Goal: Task Accomplishment & Management: Use online tool/utility

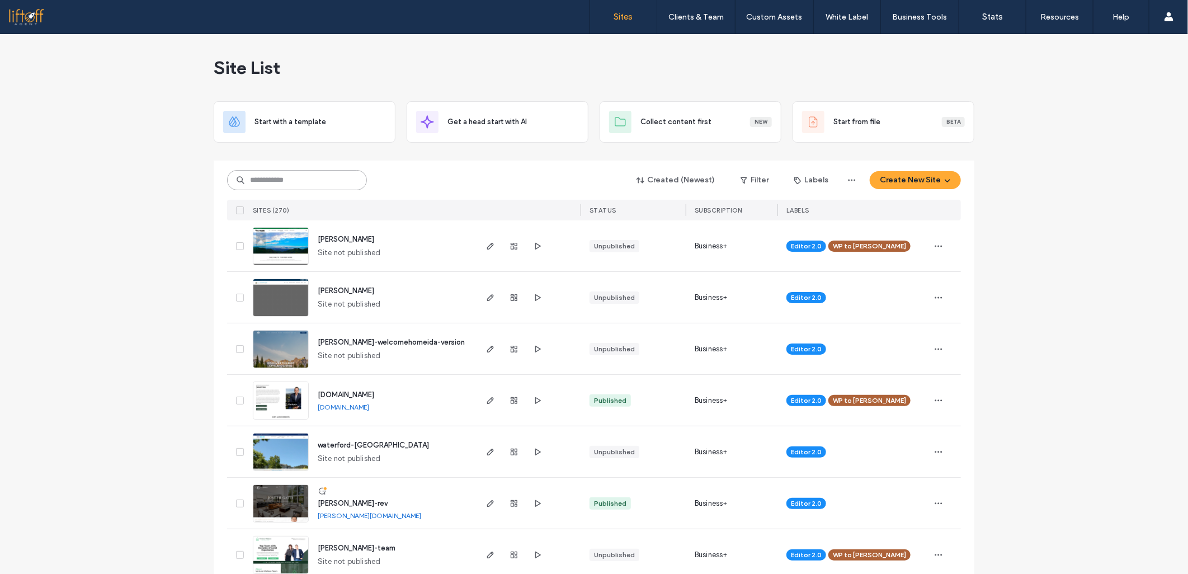
click at [261, 177] on input at bounding box center [297, 180] width 140 height 20
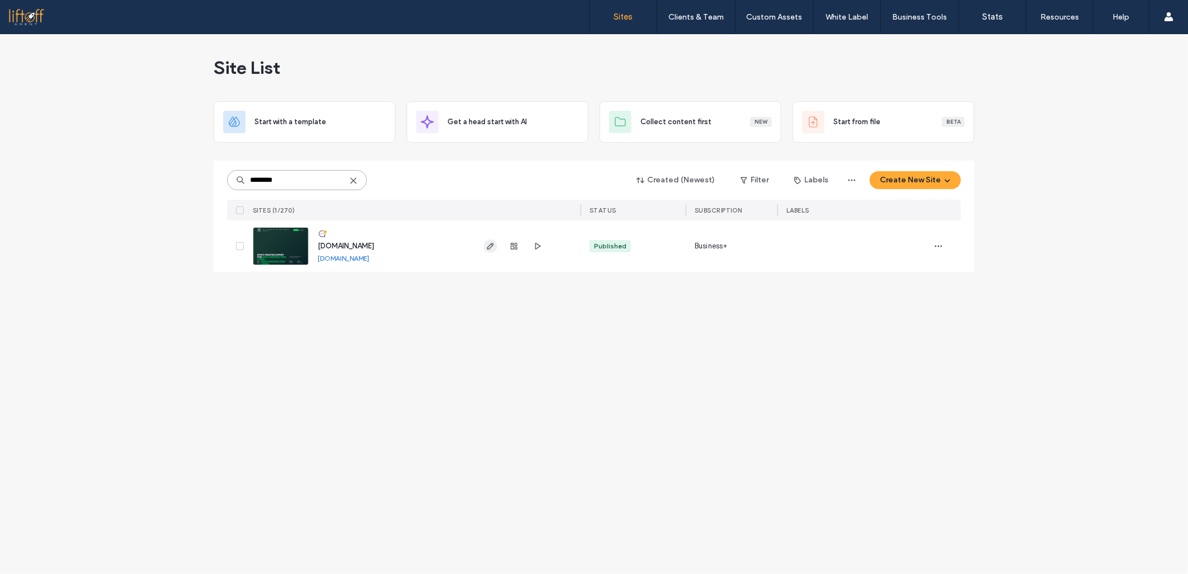
type input "********"
click at [489, 243] on icon "button" at bounding box center [490, 246] width 9 height 9
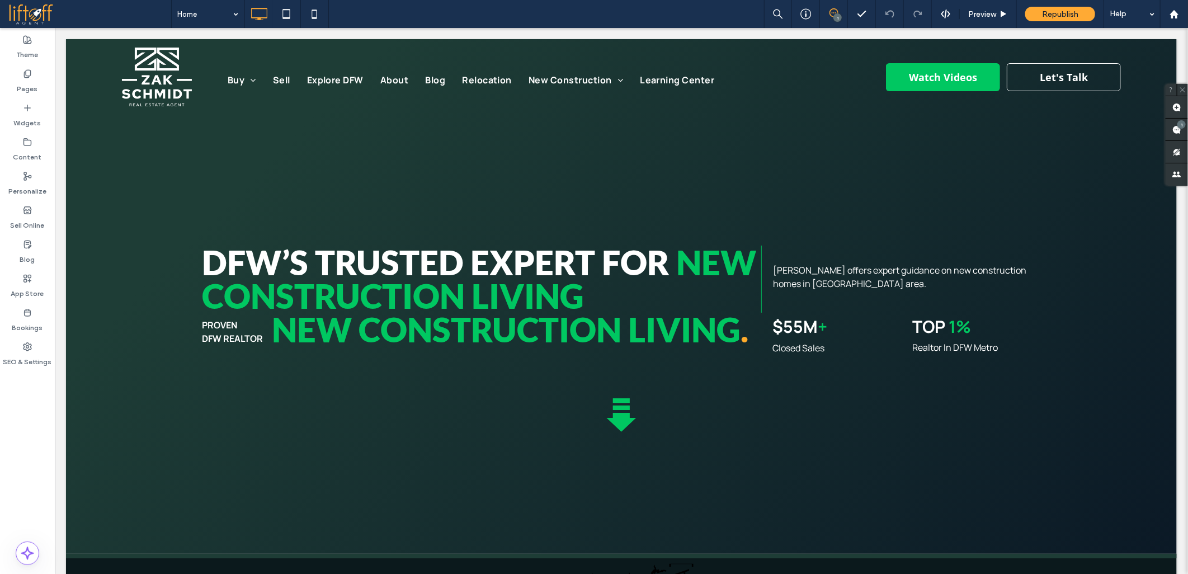
click at [143, 216] on div at bounding box center [594, 287] width 1188 height 574
drag, startPoint x: 133, startPoint y: 187, endPoint x: 130, endPoint y: 178, distance: 9.4
click at [132, 185] on div at bounding box center [594, 287] width 1188 height 574
click at [130, 177] on div at bounding box center [594, 287] width 1188 height 574
drag, startPoint x: 132, startPoint y: 186, endPoint x: 139, endPoint y: 197, distance: 13.0
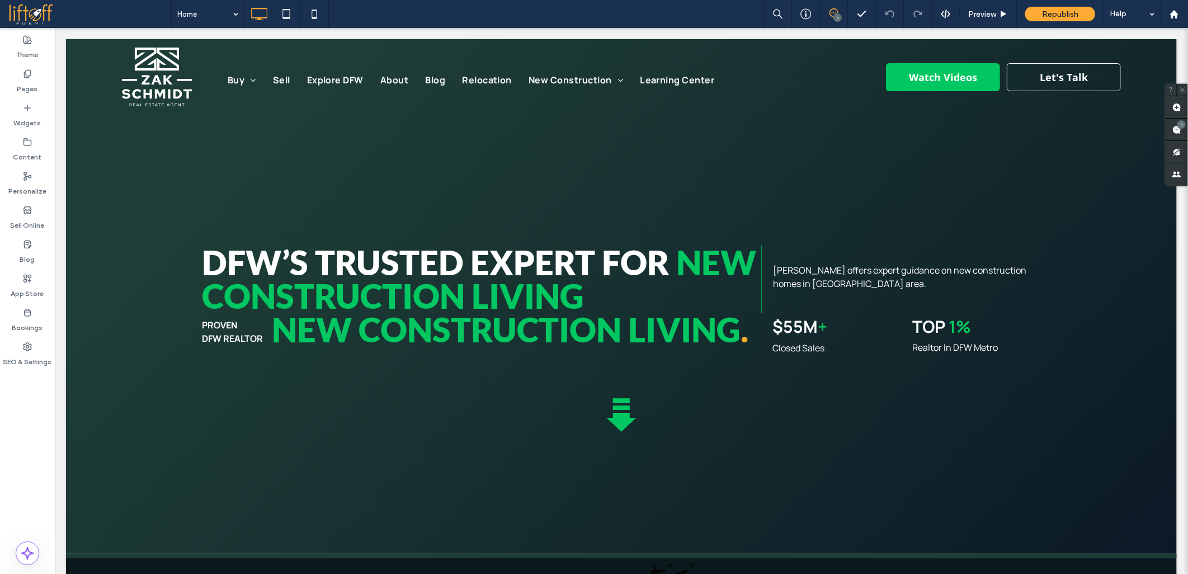
click at [136, 189] on div at bounding box center [594, 287] width 1188 height 574
click at [139, 198] on div at bounding box center [594, 287] width 1188 height 574
click at [135, 199] on div at bounding box center [594, 287] width 1188 height 574
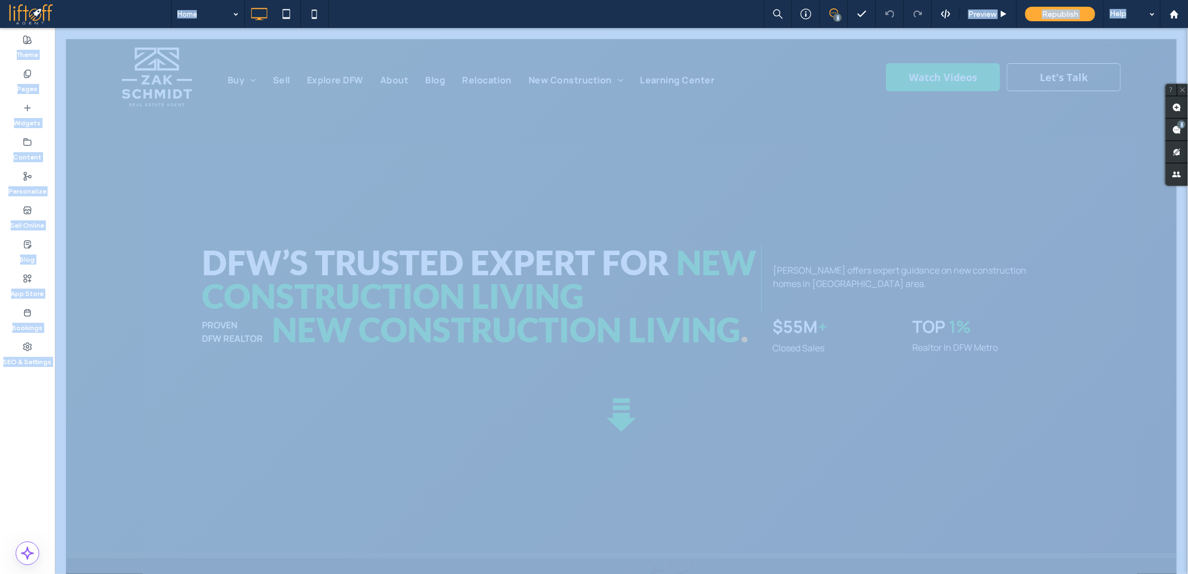
click at [135, 201] on div at bounding box center [594, 287] width 1188 height 574
click at [168, 189] on div at bounding box center [594, 287] width 1188 height 574
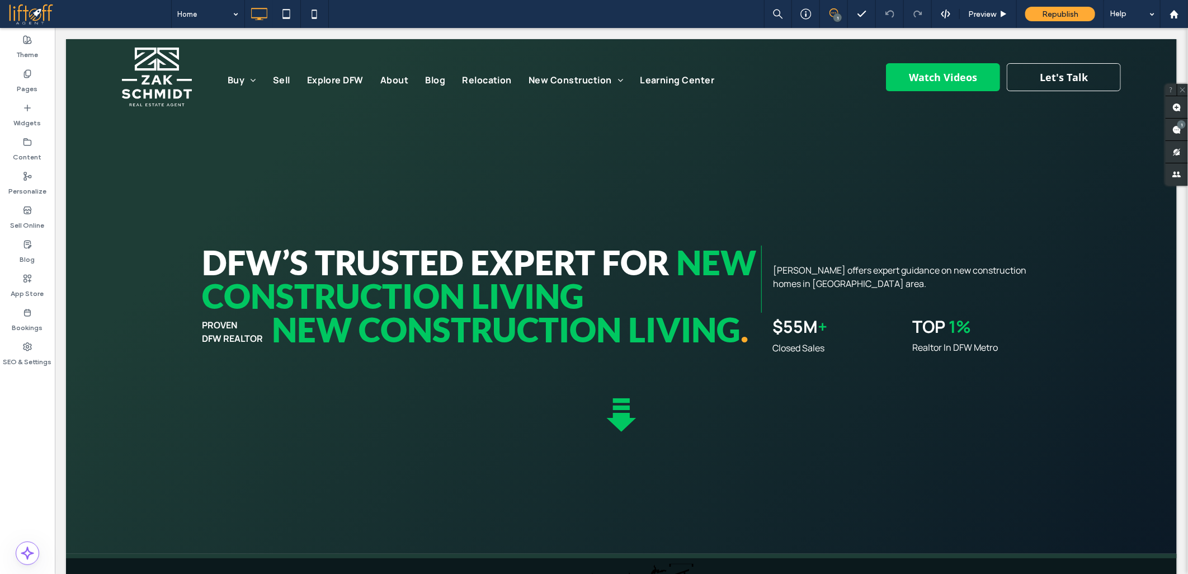
drag, startPoint x: 152, startPoint y: 290, endPoint x: 119, endPoint y: 281, distance: 34.0
click at [152, 293] on div at bounding box center [594, 287] width 1188 height 574
drag, startPoint x: 171, startPoint y: 231, endPoint x: 168, endPoint y: 207, distance: 24.3
click at [171, 231] on div at bounding box center [594, 287] width 1188 height 574
drag, startPoint x: 154, startPoint y: 180, endPoint x: 422, endPoint y: 237, distance: 274.4
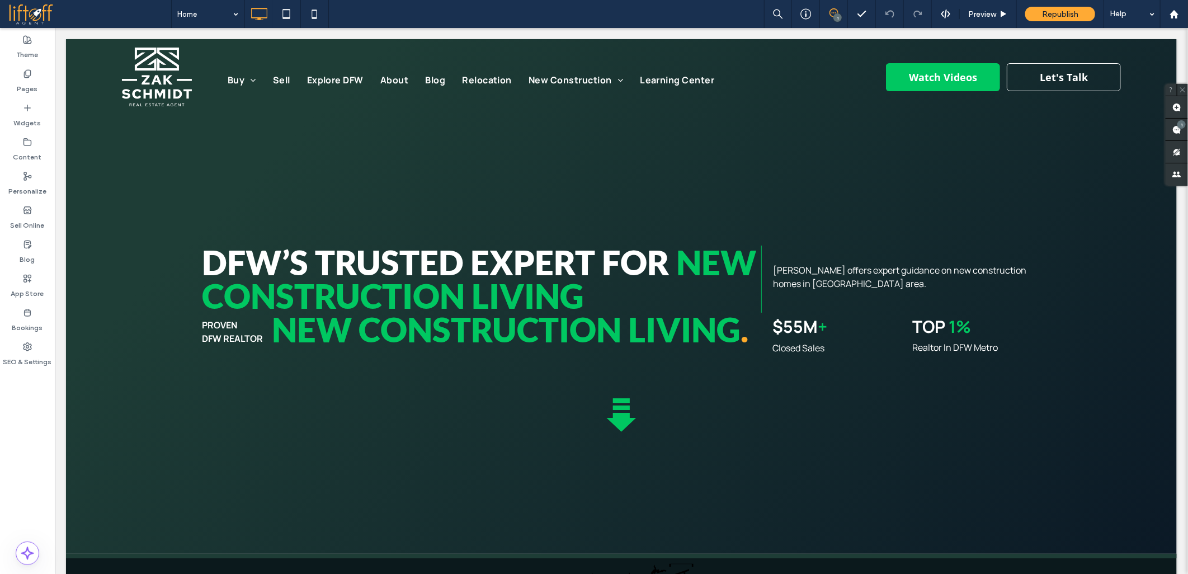
click at [160, 182] on div at bounding box center [594, 287] width 1188 height 574
drag, startPoint x: 422, startPoint y: 237, endPoint x: 428, endPoint y: 441, distance: 203.6
click at [434, 265] on div at bounding box center [594, 287] width 1188 height 574
drag, startPoint x: 428, startPoint y: 453, endPoint x: 393, endPoint y: 403, distance: 61.4
click at [425, 450] on div at bounding box center [594, 287] width 1188 height 574
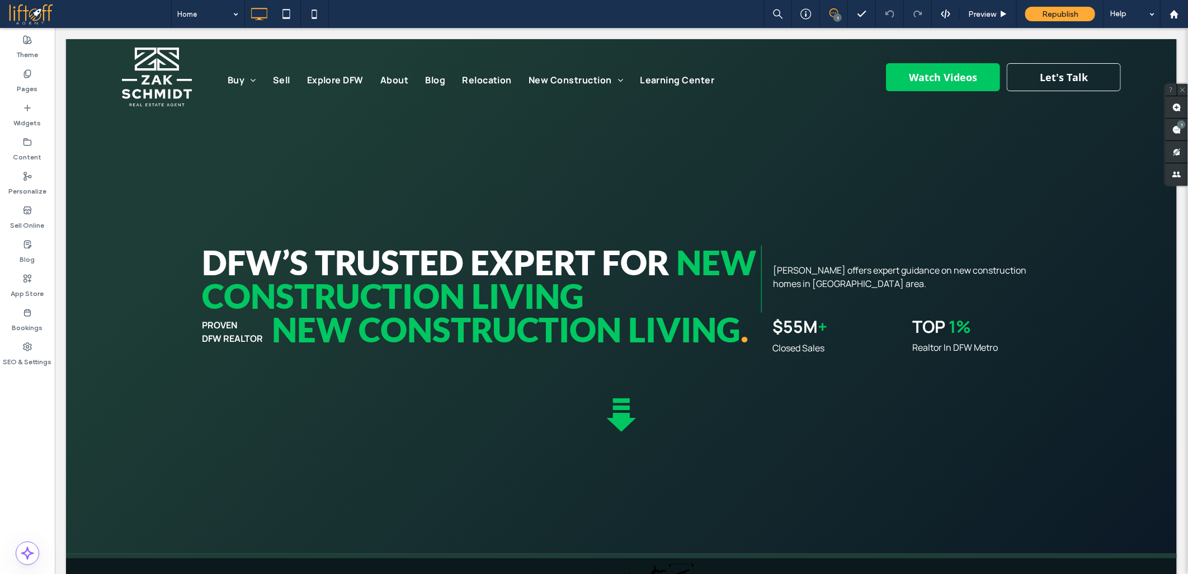
drag, startPoint x: 320, startPoint y: 349, endPoint x: 326, endPoint y: 353, distance: 6.5
click at [321, 350] on div at bounding box center [594, 287] width 1188 height 574
drag, startPoint x: 442, startPoint y: 394, endPoint x: 449, endPoint y: 423, distance: 29.3
click at [446, 410] on div at bounding box center [594, 287] width 1188 height 574
click at [436, 389] on div at bounding box center [594, 287] width 1188 height 574
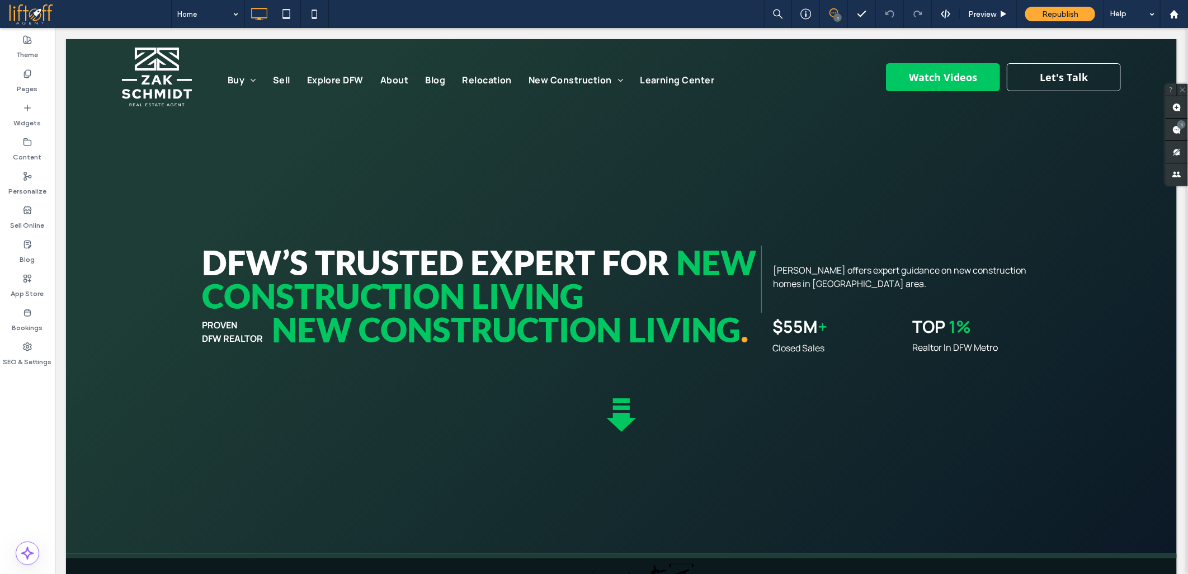
drag, startPoint x: 354, startPoint y: 333, endPoint x: 337, endPoint y: 412, distance: 80.2
click at [353, 342] on div at bounding box center [594, 287] width 1188 height 574
click at [336, 426] on div at bounding box center [594, 287] width 1188 height 574
click at [339, 336] on div at bounding box center [594, 287] width 1188 height 574
click at [276, 356] on div at bounding box center [594, 287] width 1188 height 574
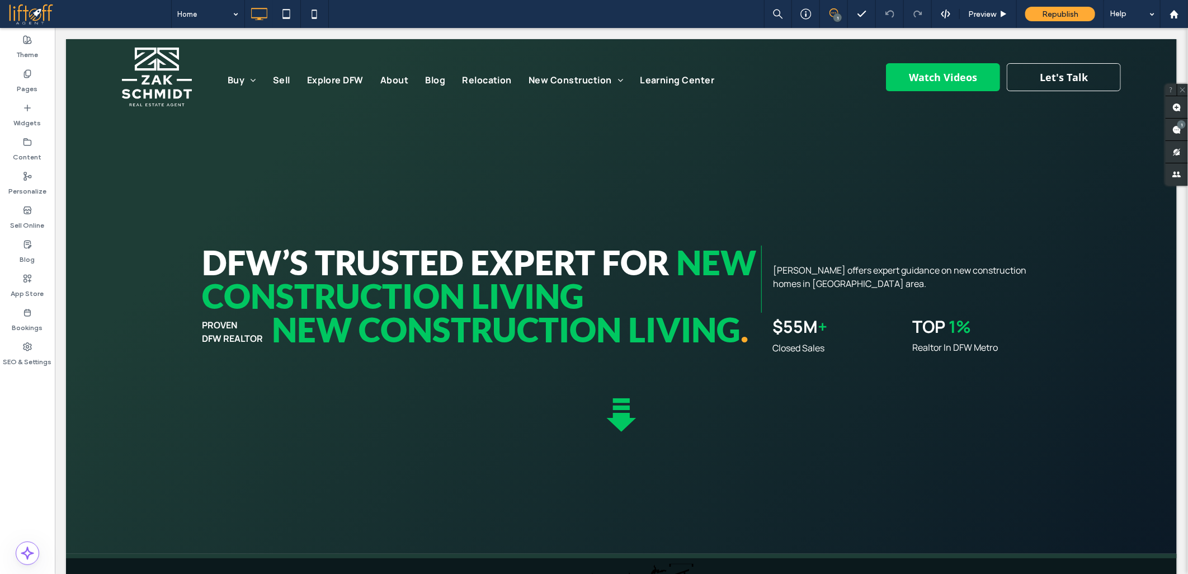
click at [258, 386] on div at bounding box center [594, 287] width 1188 height 574
drag, startPoint x: 172, startPoint y: 394, endPoint x: 166, endPoint y: 389, distance: 7.9
click at [171, 393] on div at bounding box center [594, 287] width 1188 height 574
drag, startPoint x: 164, startPoint y: 386, endPoint x: 157, endPoint y: 377, distance: 11.2
click at [160, 381] on div at bounding box center [594, 287] width 1188 height 574
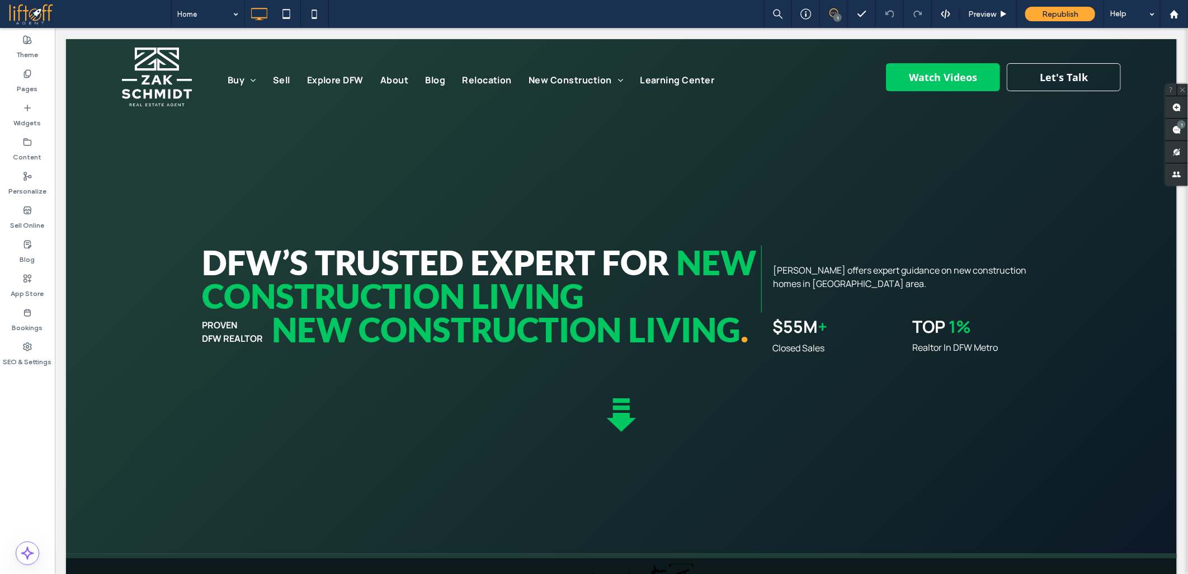
drag, startPoint x: 157, startPoint y: 377, endPoint x: 144, endPoint y: 366, distance: 17.8
click at [153, 375] on div at bounding box center [594, 287] width 1188 height 574
click at [144, 366] on div at bounding box center [594, 287] width 1188 height 574
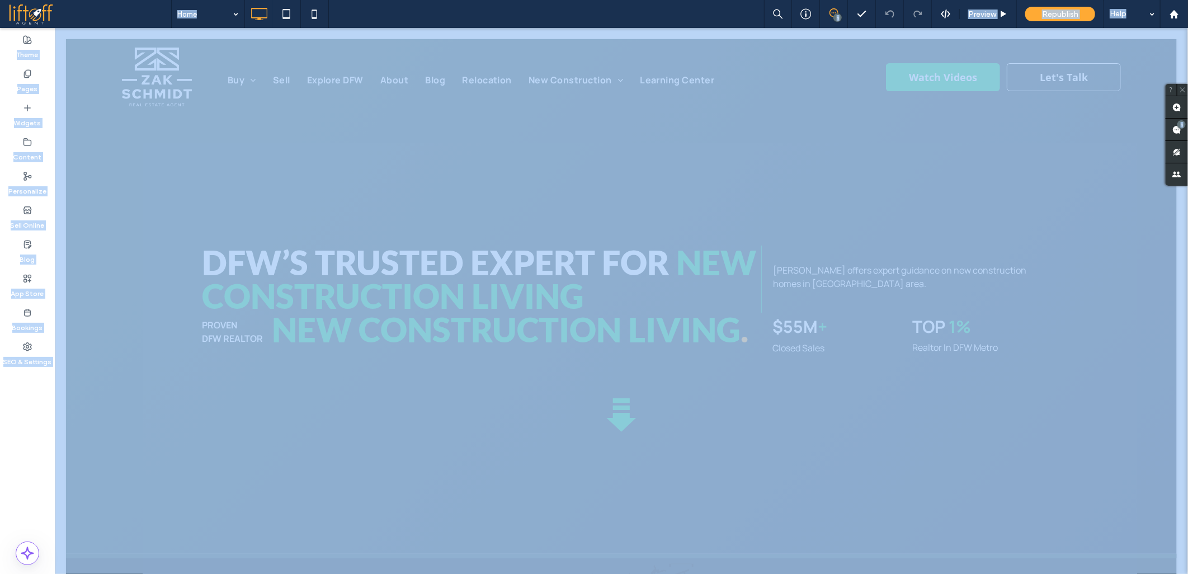
click at [144, 366] on div at bounding box center [594, 287] width 1188 height 574
click at [143, 365] on div at bounding box center [594, 287] width 1188 height 574
drag, startPoint x: 143, startPoint y: 365, endPoint x: 1, endPoint y: 272, distance: 170.0
click at [142, 364] on div at bounding box center [594, 287] width 1188 height 574
drag, startPoint x: 151, startPoint y: 388, endPoint x: 142, endPoint y: 368, distance: 22.0
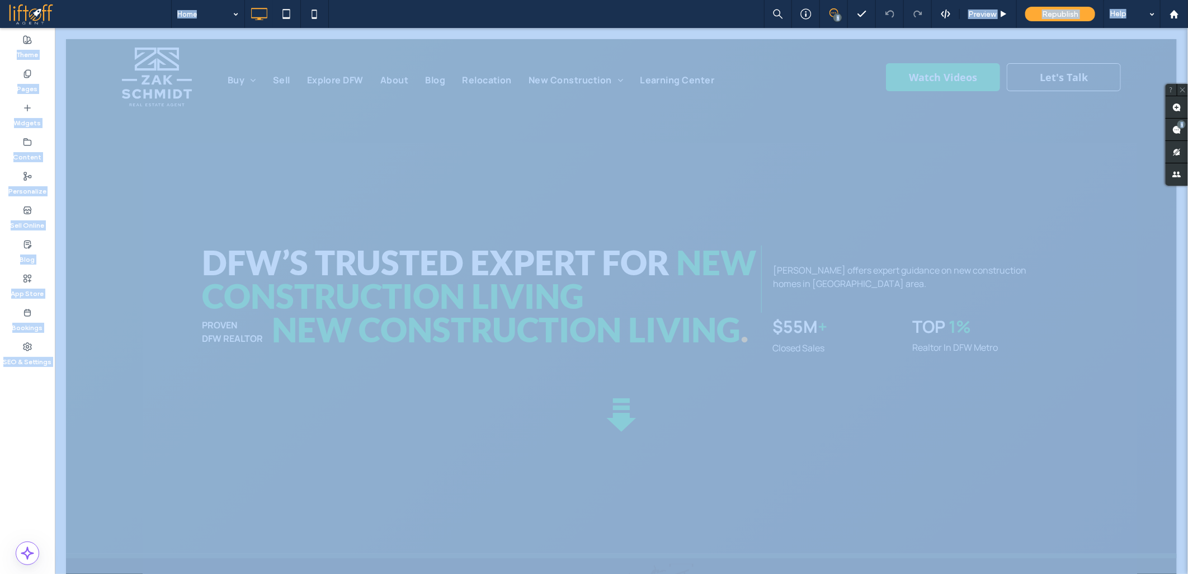
click at [151, 388] on div at bounding box center [594, 287] width 1188 height 574
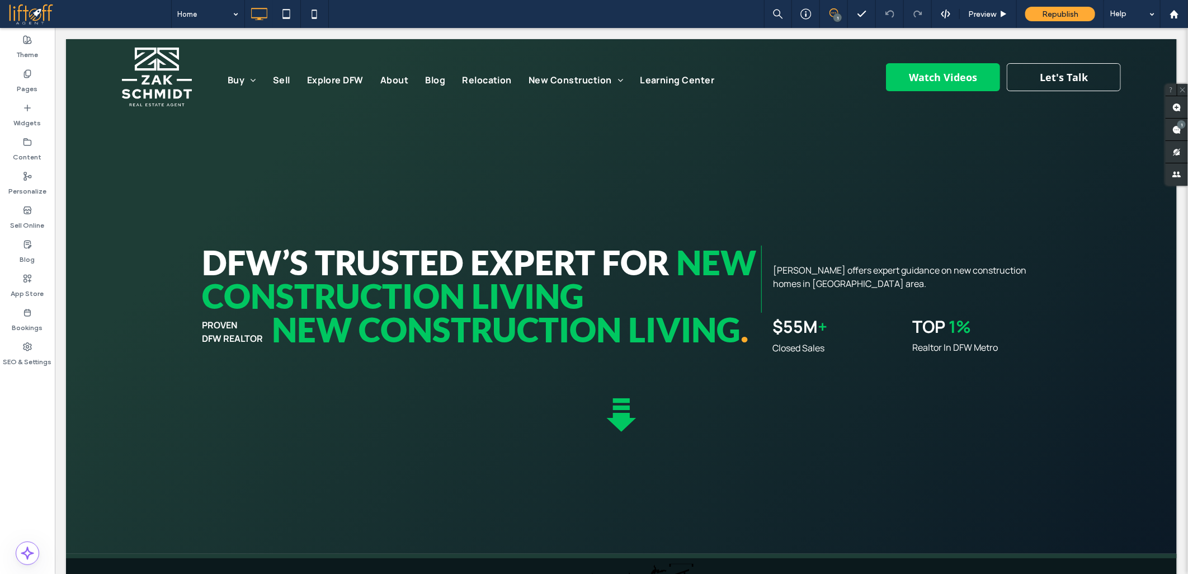
drag, startPoint x: 126, startPoint y: 295, endPoint x: 125, endPoint y: 259, distance: 36.4
click at [126, 292] on div at bounding box center [594, 287] width 1188 height 574
drag, startPoint x: 125, startPoint y: 255, endPoint x: 124, endPoint y: 246, distance: 9.0
click at [125, 251] on div at bounding box center [594, 287] width 1188 height 574
click at [124, 244] on div at bounding box center [594, 287] width 1188 height 574
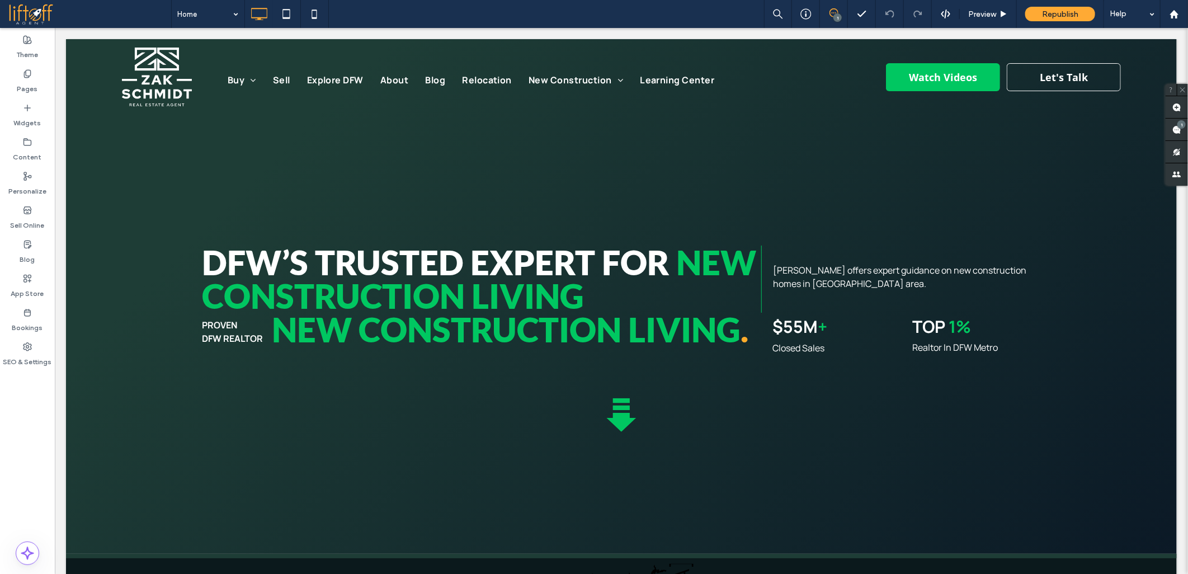
click at [124, 242] on div at bounding box center [594, 287] width 1188 height 574
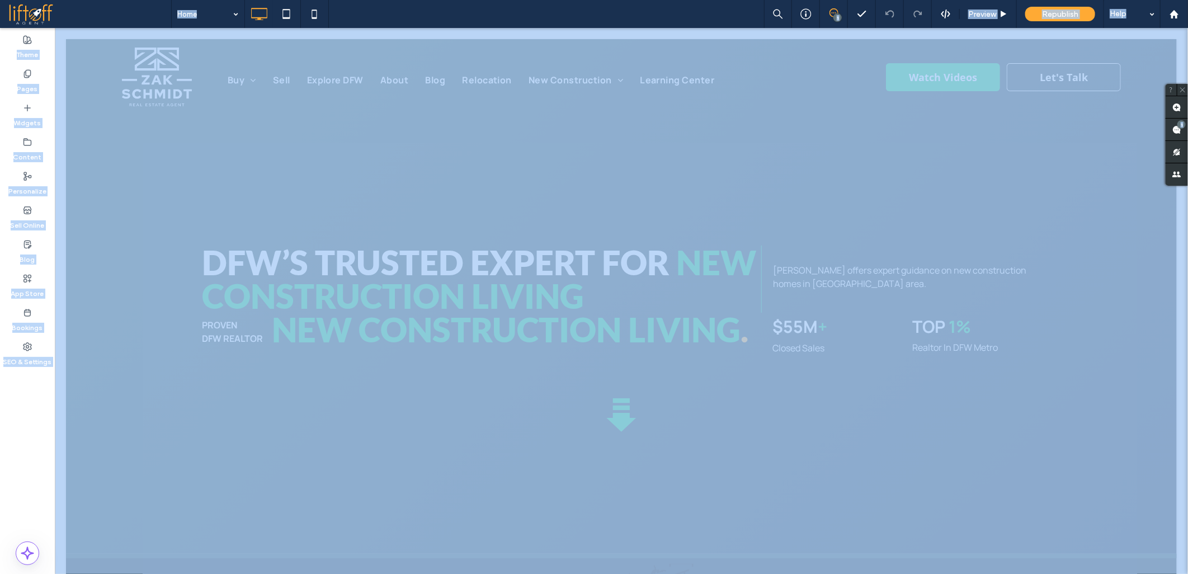
click at [124, 242] on div at bounding box center [594, 287] width 1188 height 574
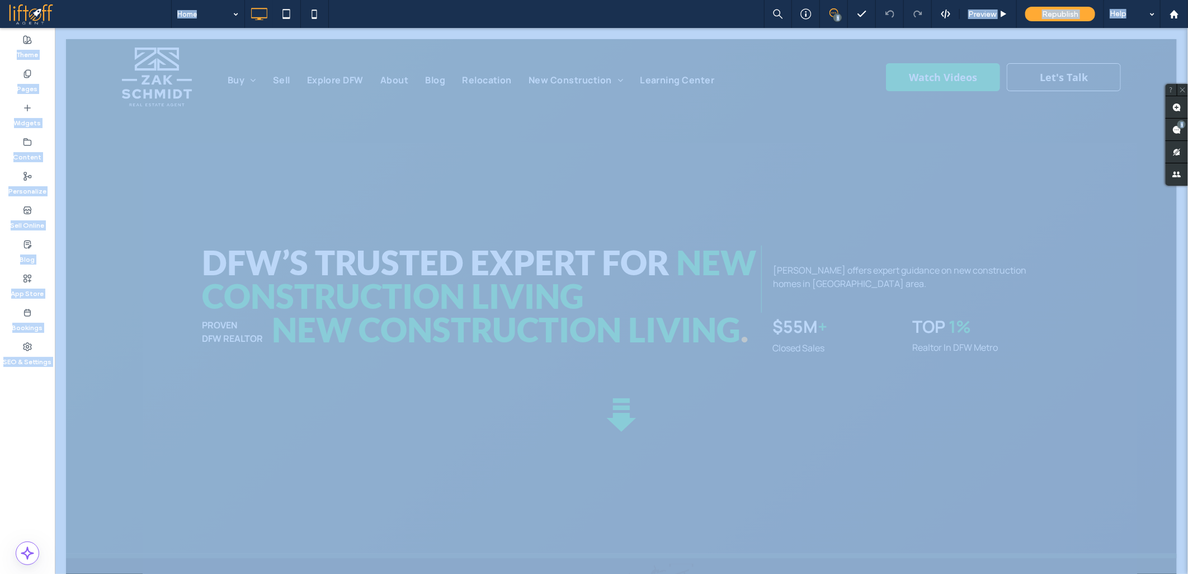
click at [124, 242] on div at bounding box center [594, 287] width 1188 height 574
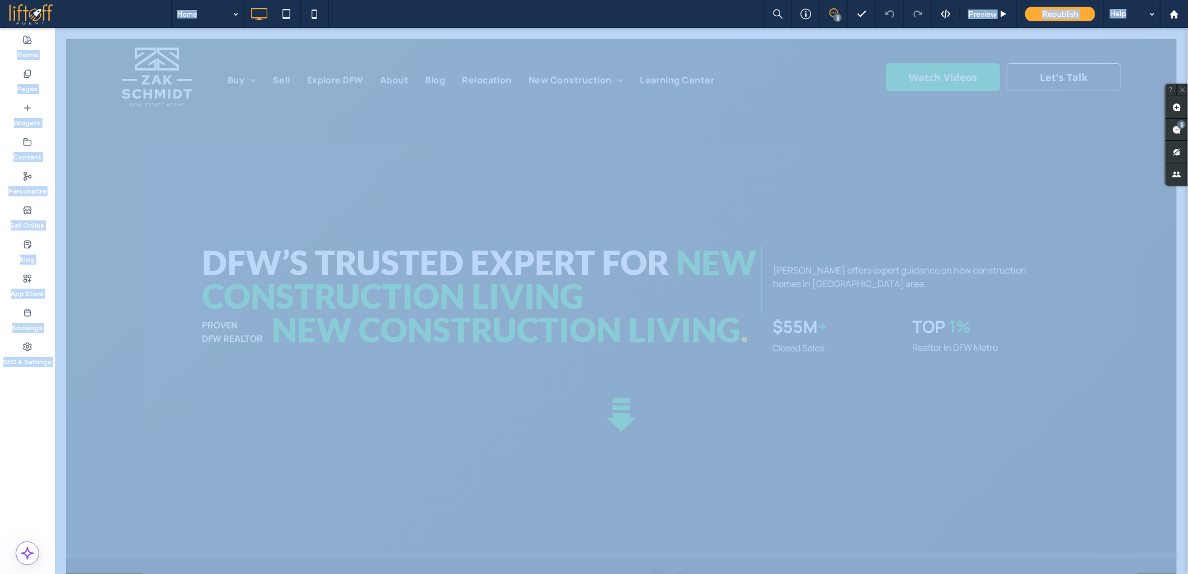
click at [124, 242] on div at bounding box center [594, 287] width 1188 height 574
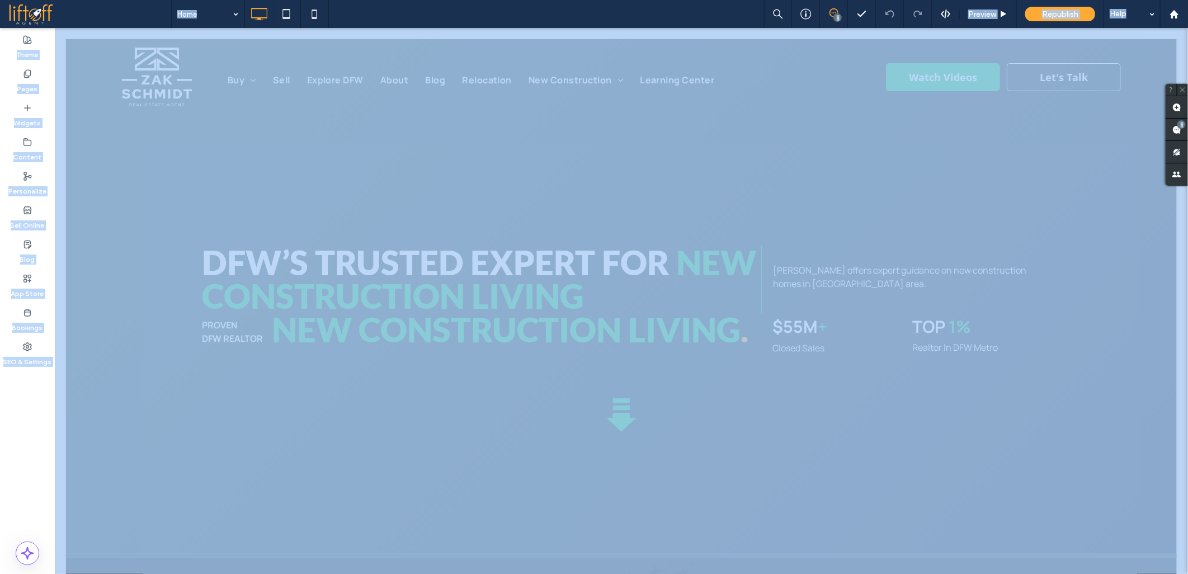
click at [124, 242] on div at bounding box center [594, 287] width 1188 height 574
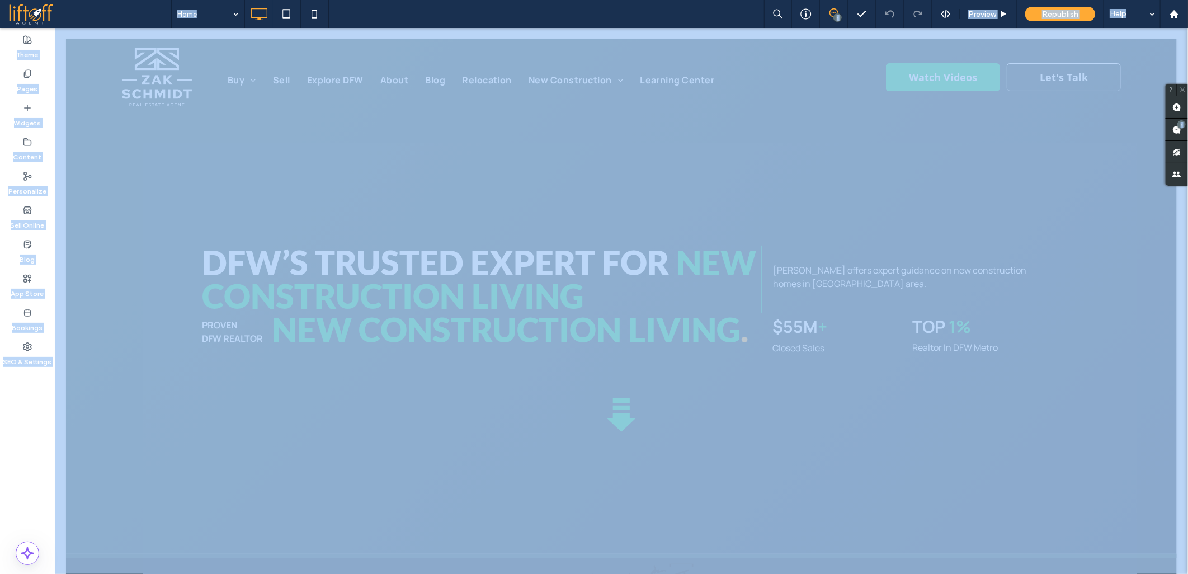
click at [124, 242] on div at bounding box center [594, 287] width 1188 height 574
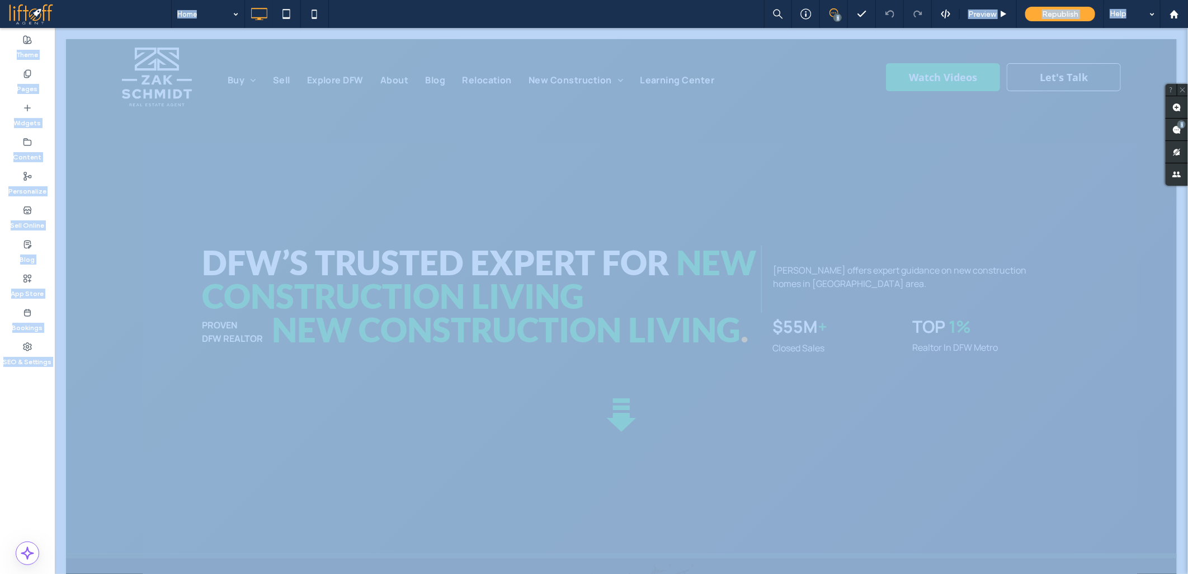
click at [124, 242] on div at bounding box center [594, 287] width 1188 height 574
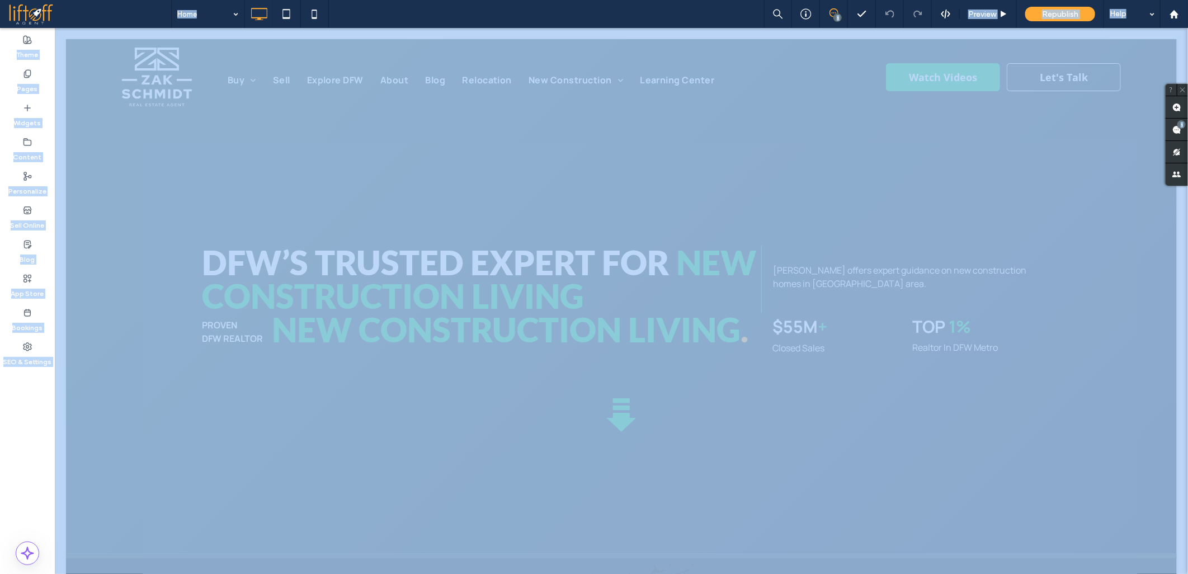
click at [124, 242] on div at bounding box center [594, 287] width 1188 height 574
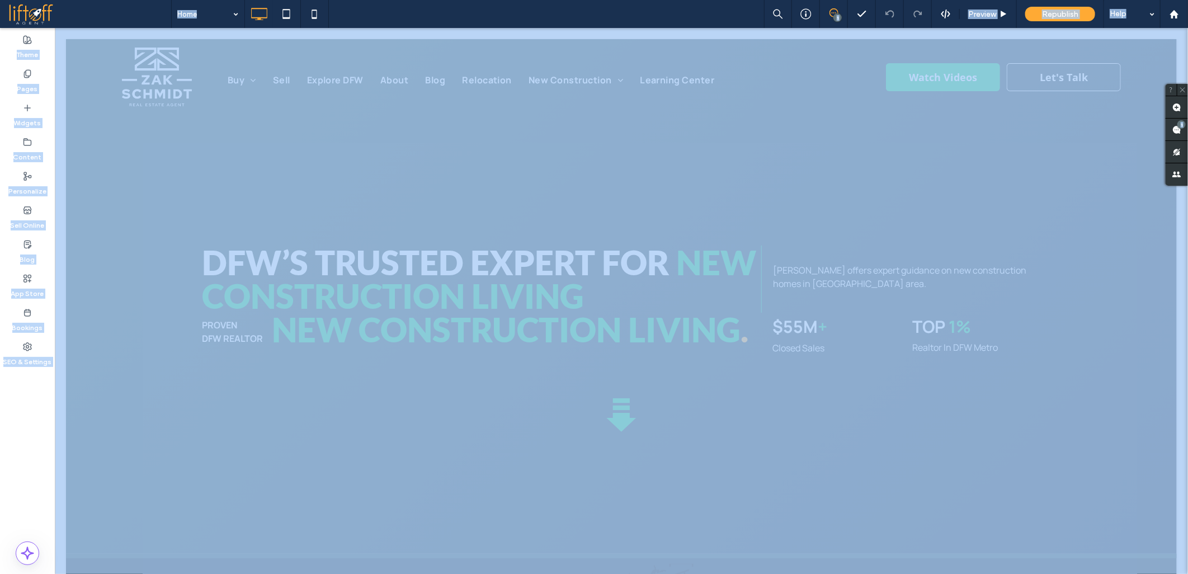
click at [124, 242] on div at bounding box center [594, 287] width 1188 height 574
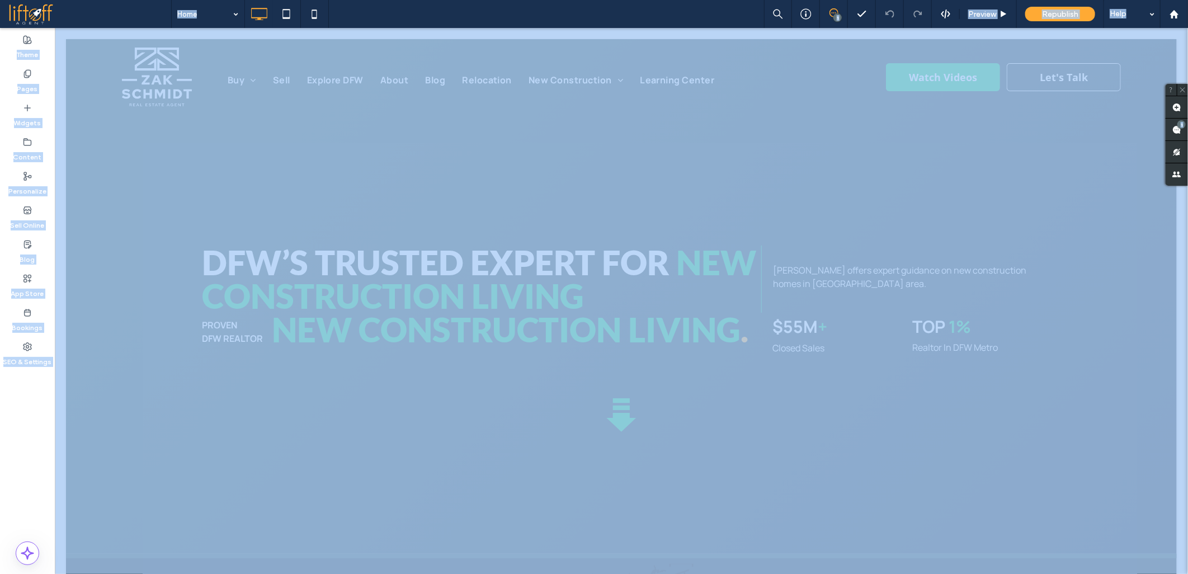
click at [124, 242] on div at bounding box center [594, 287] width 1188 height 574
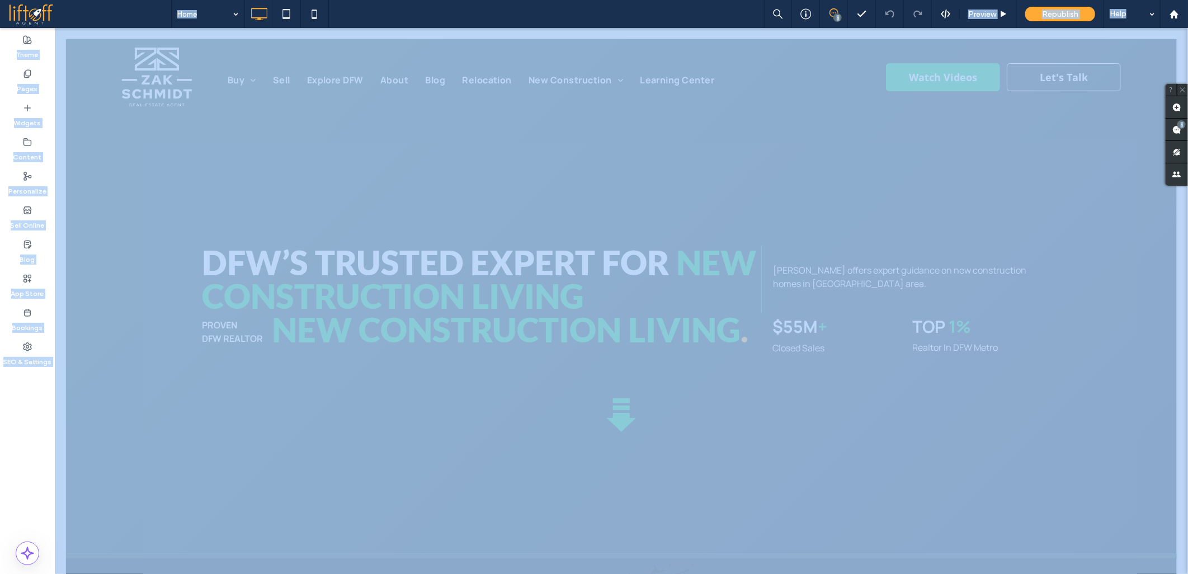
click at [135, 313] on div at bounding box center [594, 287] width 1188 height 574
click at [135, 312] on div at bounding box center [594, 287] width 1188 height 574
drag, startPoint x: 135, startPoint y: 312, endPoint x: 308, endPoint y: 315, distance: 173.4
click at [140, 313] on div at bounding box center [594, 287] width 1188 height 574
click at [283, 367] on div at bounding box center [594, 287] width 1188 height 574
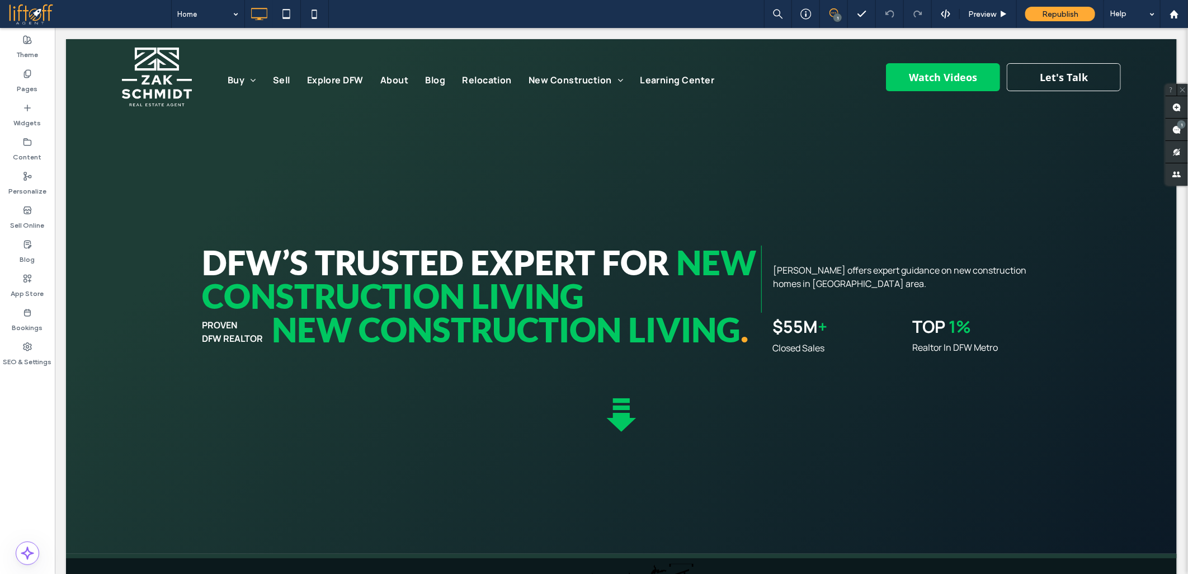
drag, startPoint x: 278, startPoint y: 329, endPoint x: 274, endPoint y: 295, distance: 34.4
click at [274, 296] on div at bounding box center [594, 287] width 1188 height 574
click at [274, 294] on div at bounding box center [594, 287] width 1188 height 574
click at [272, 273] on div at bounding box center [594, 287] width 1188 height 574
drag, startPoint x: 116, startPoint y: 337, endPoint x: 119, endPoint y: 253, distance: 83.4
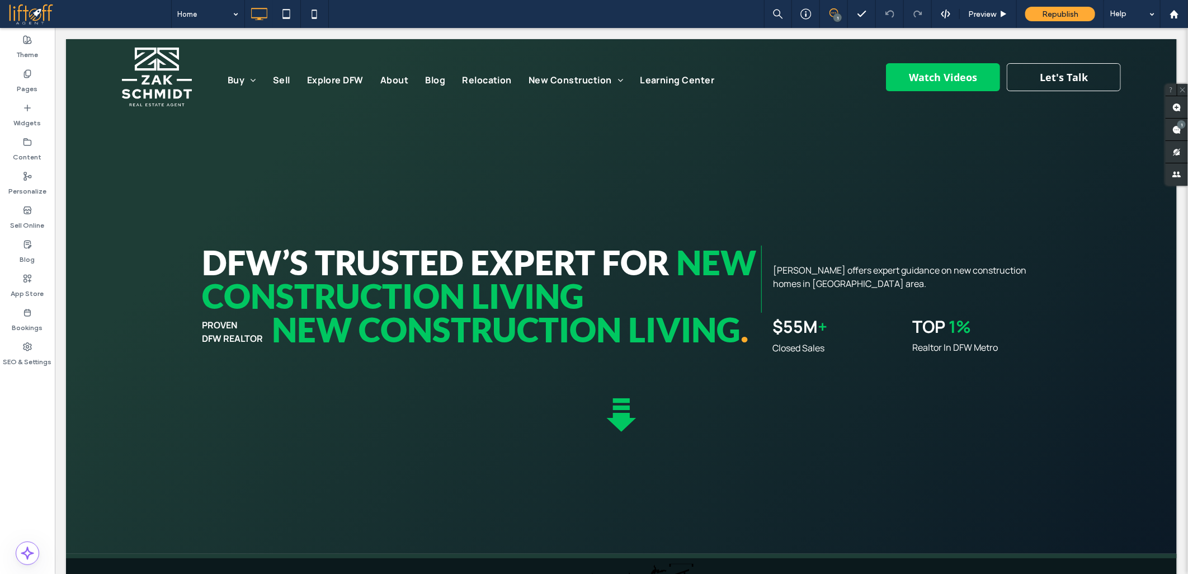
click at [115, 337] on div at bounding box center [594, 287] width 1188 height 574
drag, startPoint x: 119, startPoint y: 253, endPoint x: 179, endPoint y: 331, distance: 98.4
click at [123, 253] on div at bounding box center [594, 287] width 1188 height 574
drag, startPoint x: 179, startPoint y: 332, endPoint x: 150, endPoint y: 248, distance: 89.5
click at [177, 328] on div at bounding box center [594, 287] width 1188 height 574
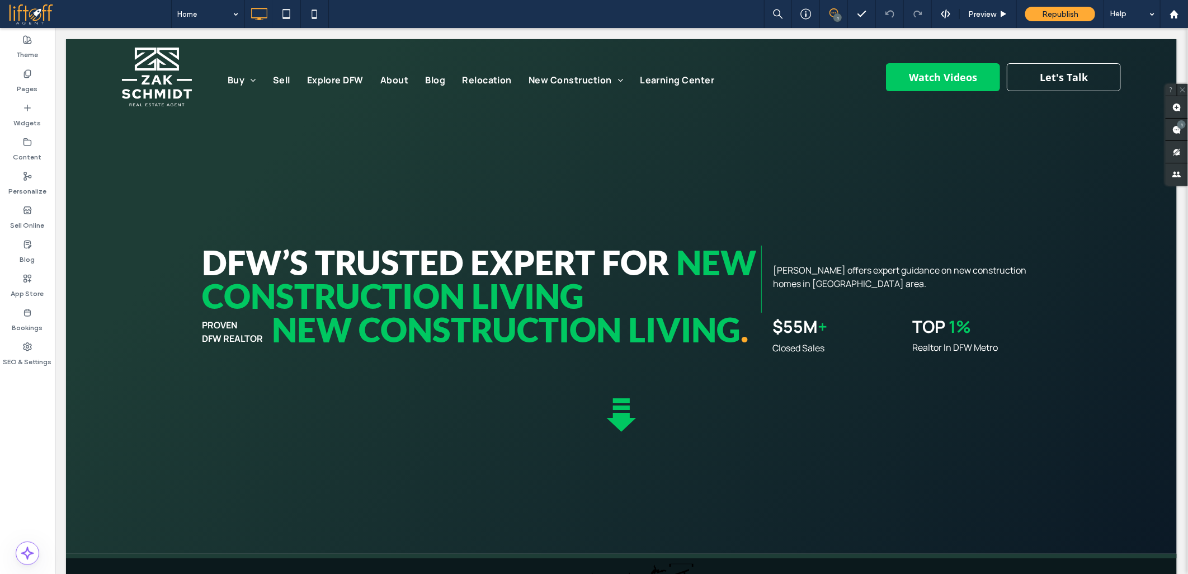
click at [143, 242] on div at bounding box center [594, 287] width 1188 height 574
drag, startPoint x: 164, startPoint y: 308, endPoint x: 167, endPoint y: 256, distance: 52.1
click at [164, 308] on div at bounding box center [594, 287] width 1188 height 574
drag, startPoint x: 167, startPoint y: 250, endPoint x: 185, endPoint y: 285, distance: 39.8
click at [169, 252] on div at bounding box center [594, 287] width 1188 height 574
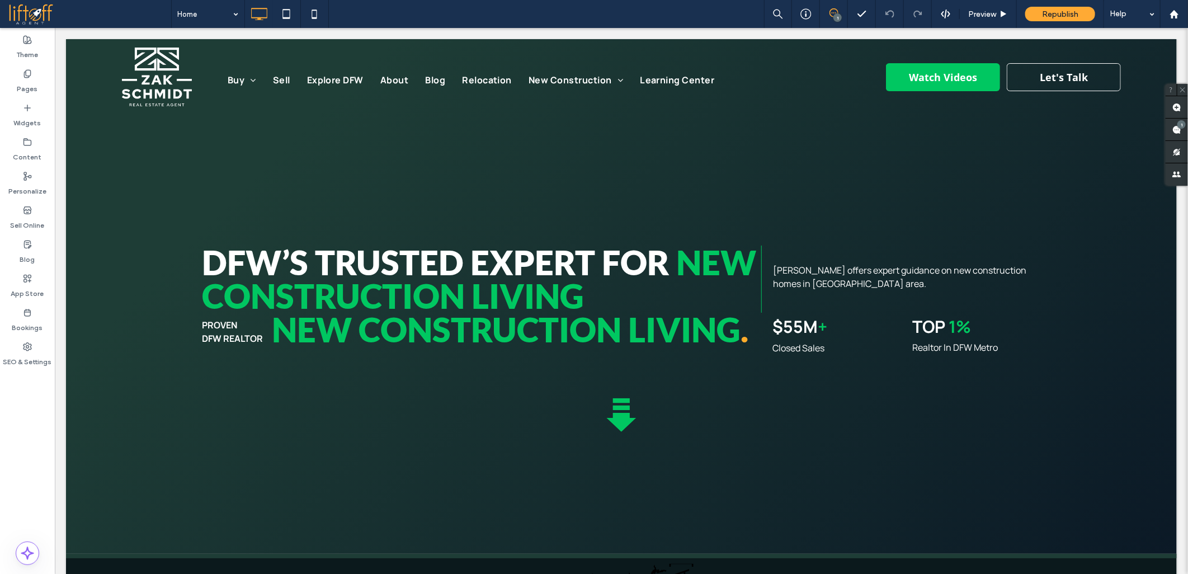
click at [186, 287] on div at bounding box center [594, 287] width 1188 height 574
click at [187, 288] on div at bounding box center [594, 287] width 1188 height 574
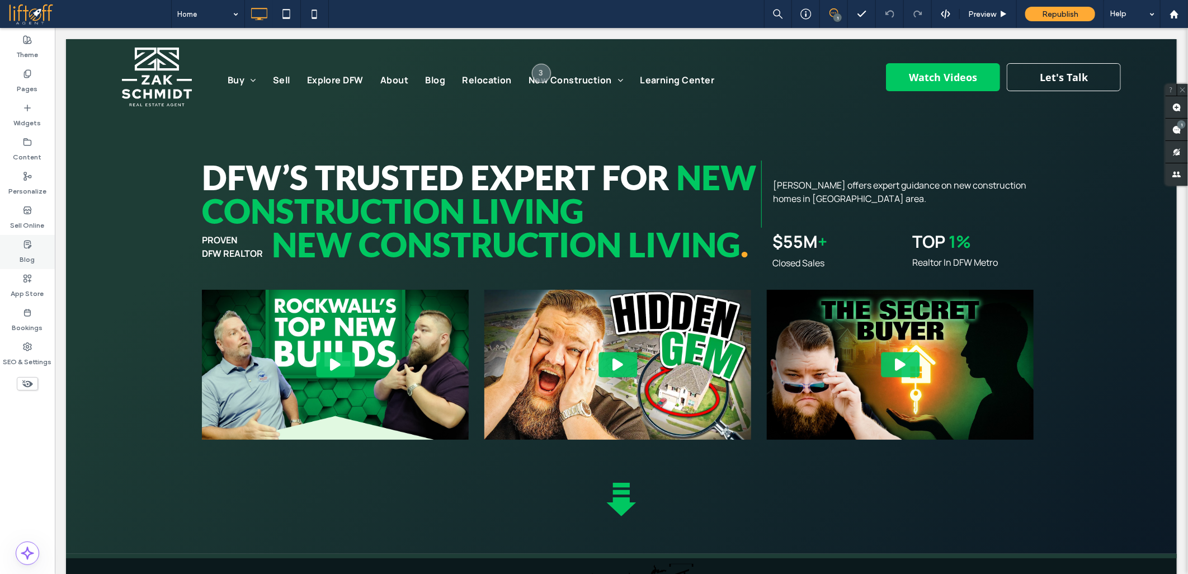
click at [29, 243] on icon at bounding box center [27, 244] width 9 height 9
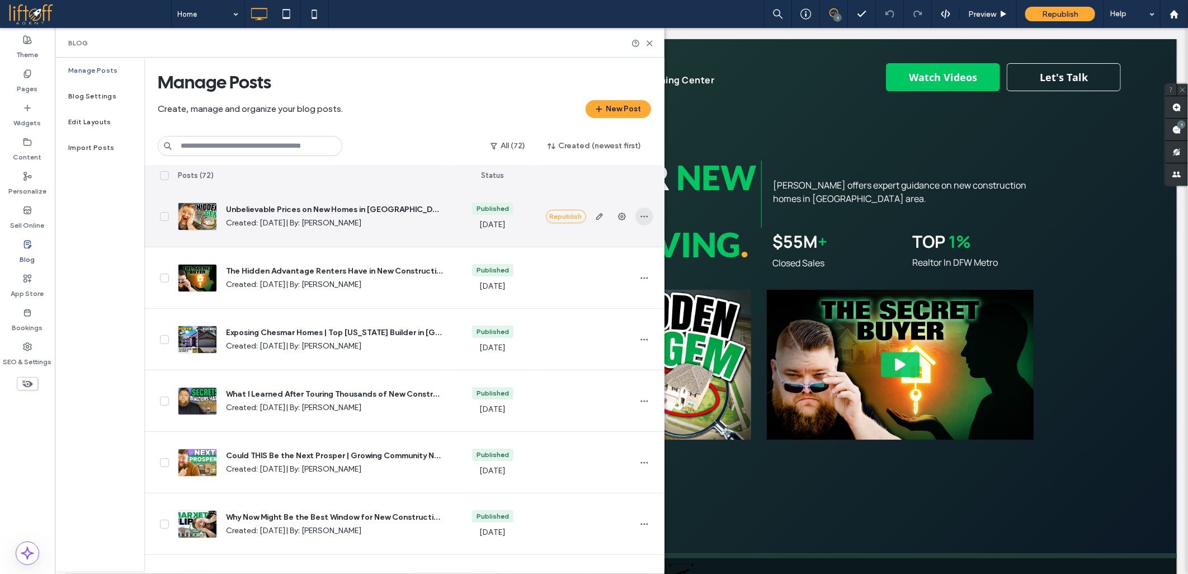
click at [640, 214] on icon "button" at bounding box center [644, 216] width 9 height 9
click at [586, 267] on span "Duplicate" at bounding box center [591, 266] width 32 height 11
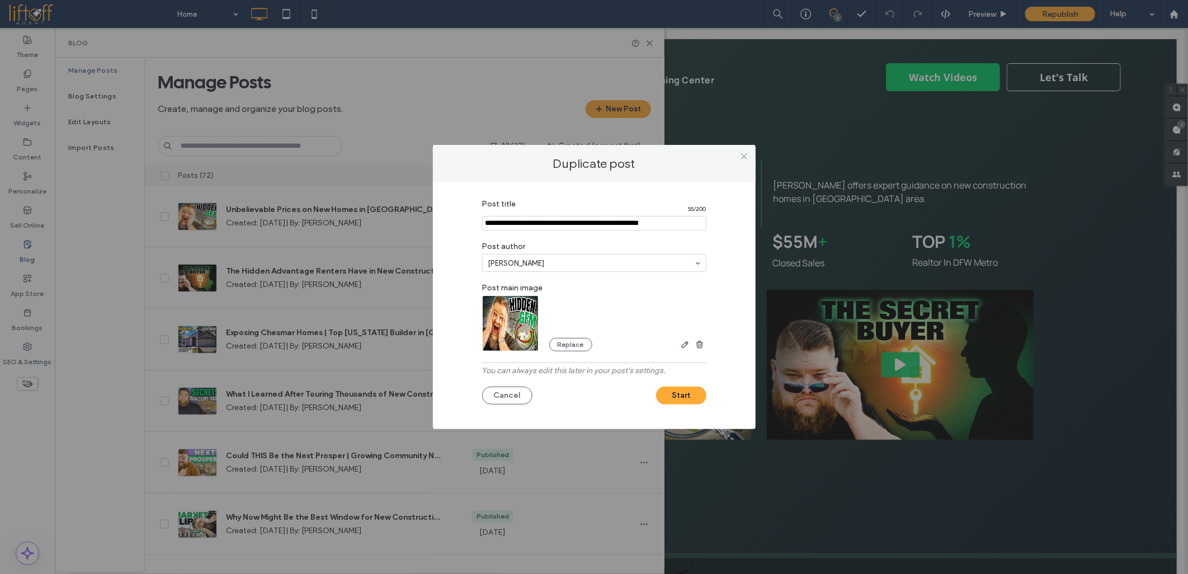
click at [545, 222] on input "Post title" at bounding box center [594, 223] width 224 height 15
paste input "**********"
paste input "Post title"
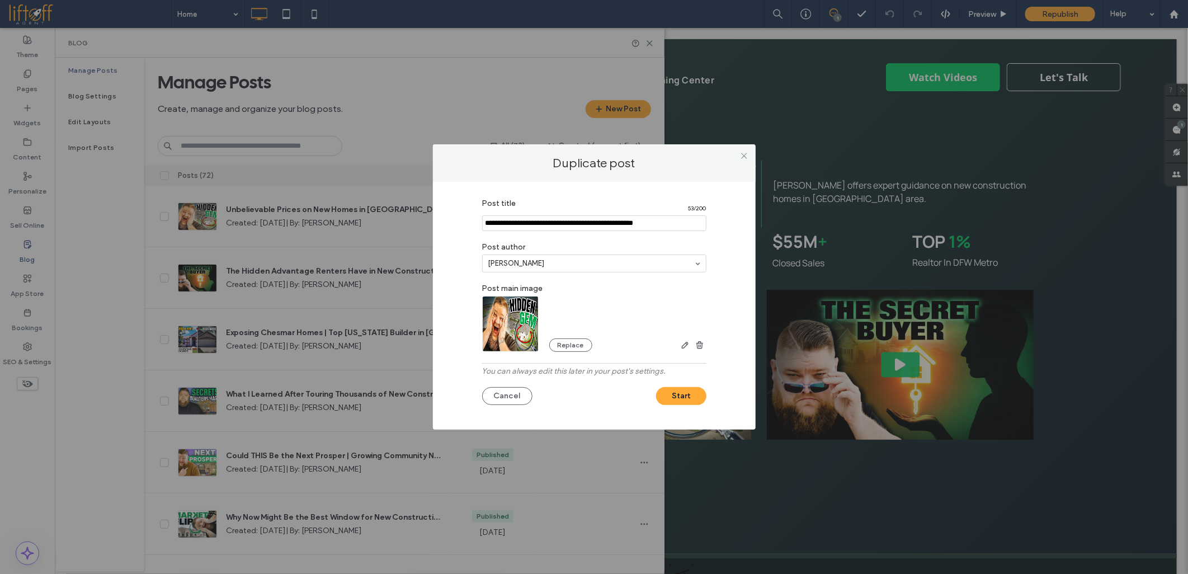
type input "**********"
click at [505, 322] on img at bounding box center [510, 324] width 57 height 56
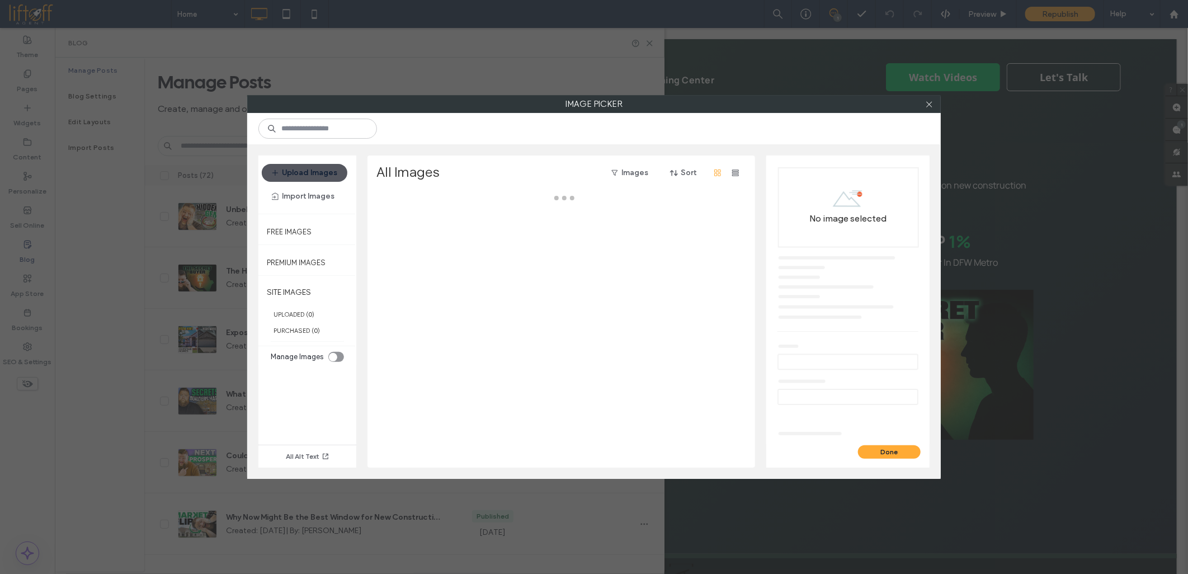
click at [280, 174] on icon "button" at bounding box center [275, 172] width 9 height 9
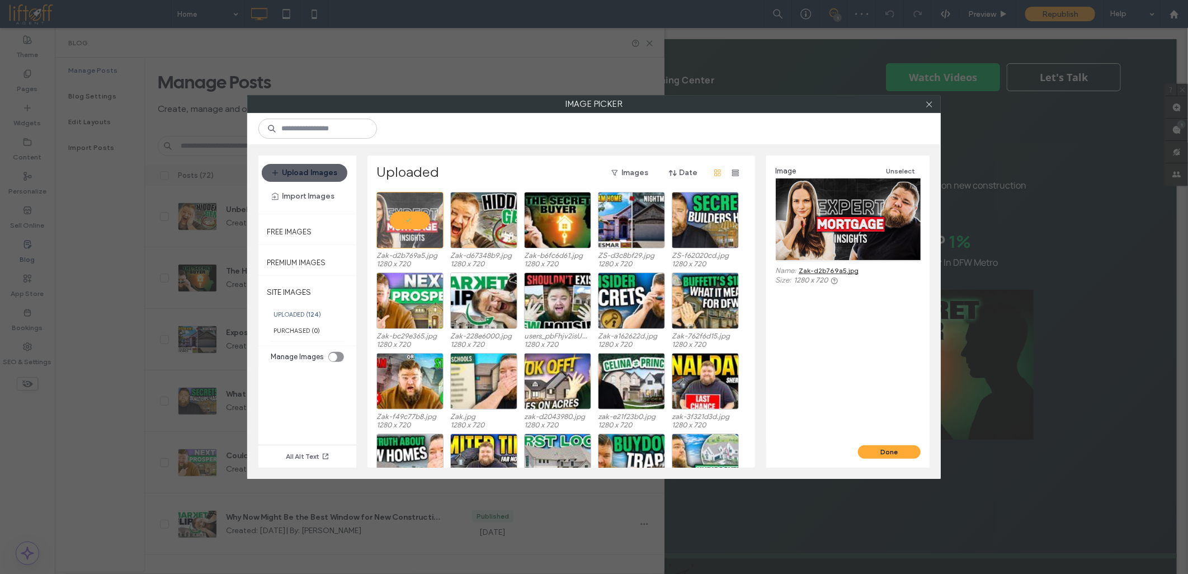
drag, startPoint x: 806, startPoint y: 456, endPoint x: 799, endPoint y: 451, distance: 9.2
click at [805, 456] on div "Done" at bounding box center [847, 451] width 163 height 13
click at [794, 445] on div "Image Unselect Name: Zak-d2b769a5.jpg Size: 1280 x 720 Done" at bounding box center [847, 311] width 163 height 312
click at [792, 444] on div "Image Unselect Name: Zak-d2b769a5.jpg Size: 1280 x 720" at bounding box center [847, 300] width 163 height 290
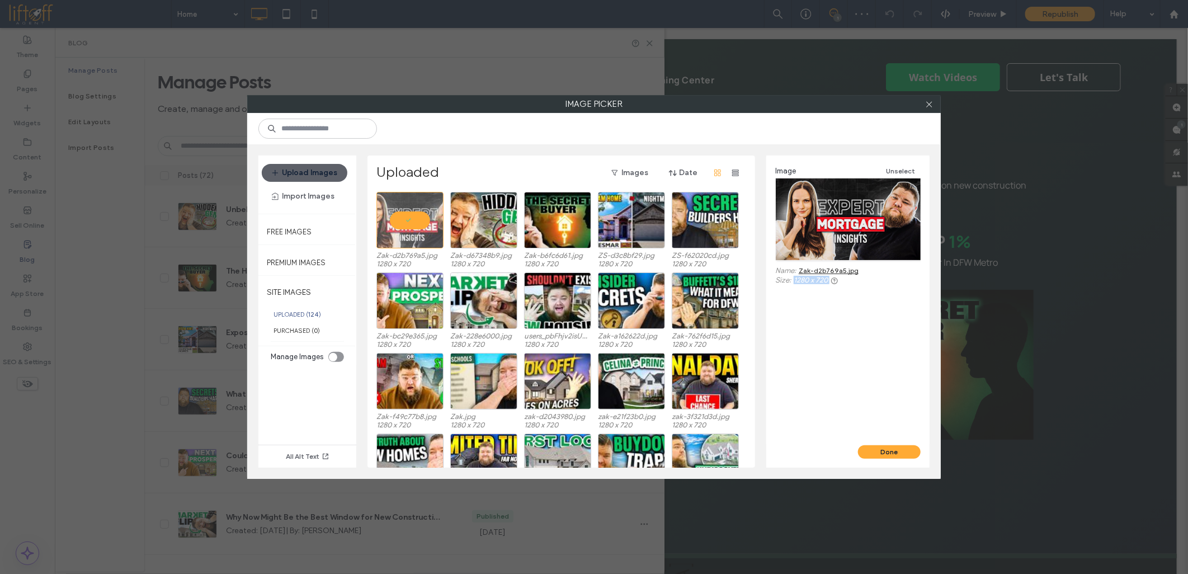
click at [792, 444] on div "Image Unselect Name: Zak-d2b769a5.jpg Size: 1280 x 720" at bounding box center [847, 300] width 163 height 290
drag, startPoint x: 792, startPoint y: 444, endPoint x: 919, endPoint y: 454, distance: 126.8
click at [919, 454] on button "Done" at bounding box center [889, 451] width 63 height 13
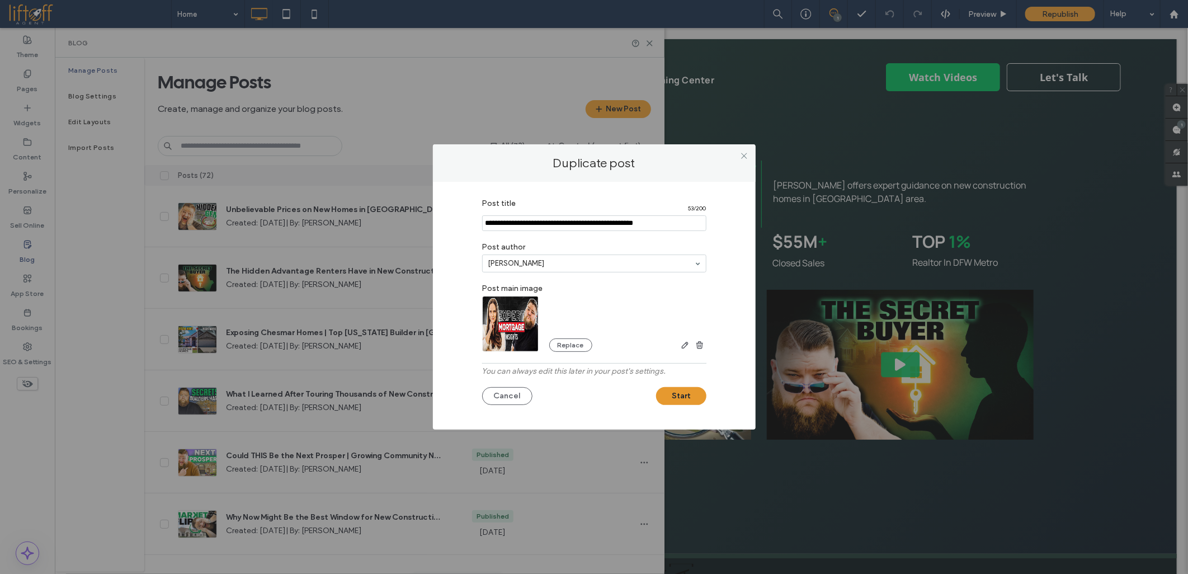
click at [693, 404] on button "Start" at bounding box center [681, 396] width 50 height 18
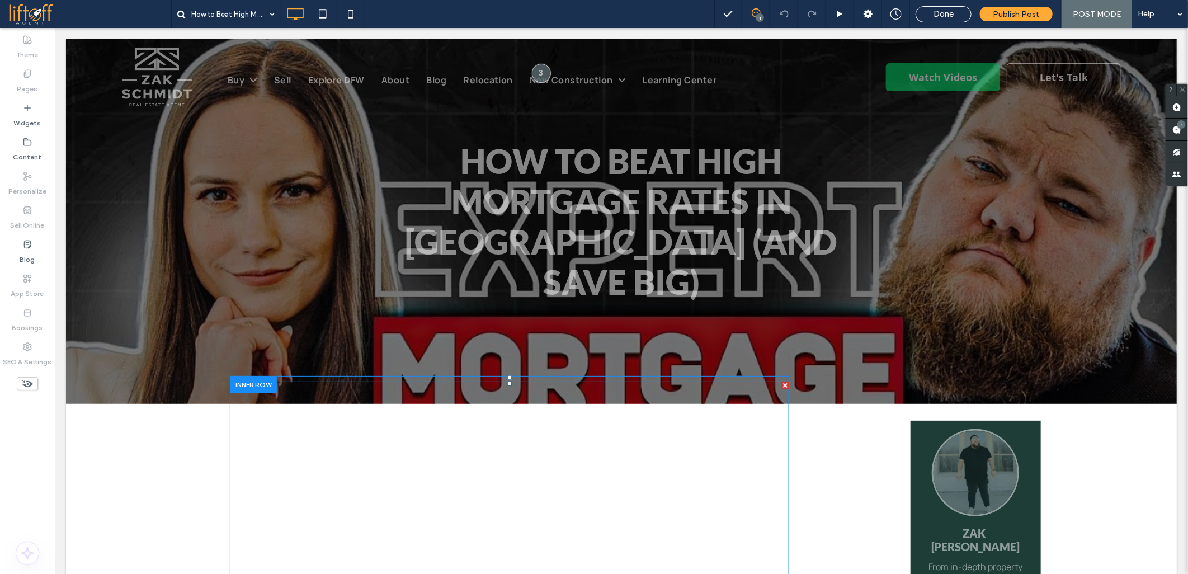
drag, startPoint x: 325, startPoint y: 481, endPoint x: 86, endPoint y: 354, distance: 270.7
click at [325, 481] on span at bounding box center [508, 527] width 559 height 292
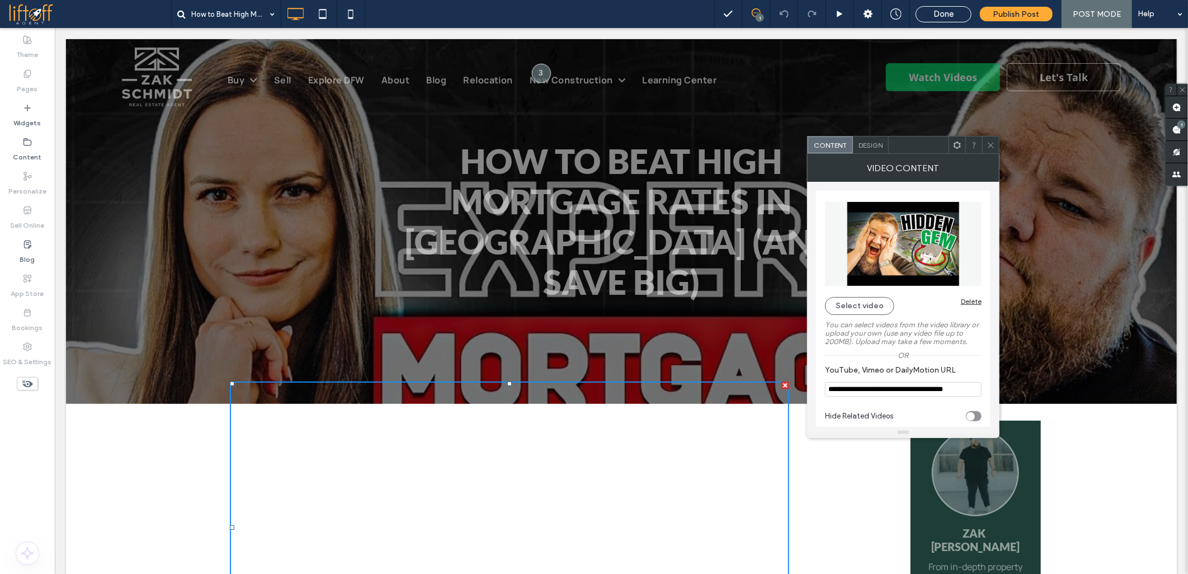
click at [876, 389] on input "**********" at bounding box center [903, 389] width 157 height 15
paste input "**"
type input "**********"
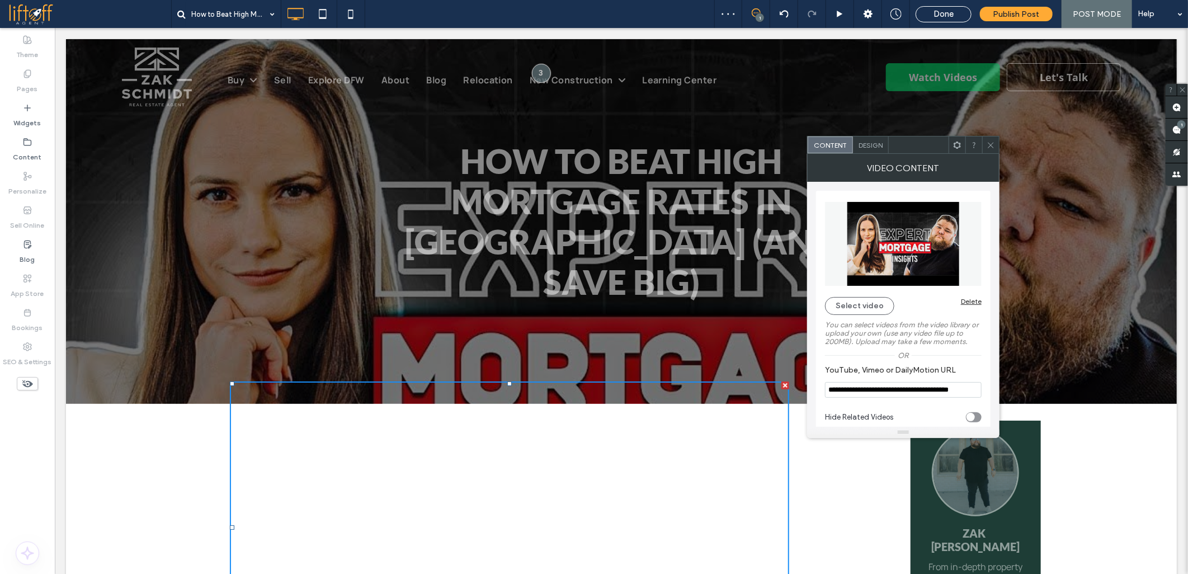
click at [991, 146] on use at bounding box center [991, 145] width 6 height 6
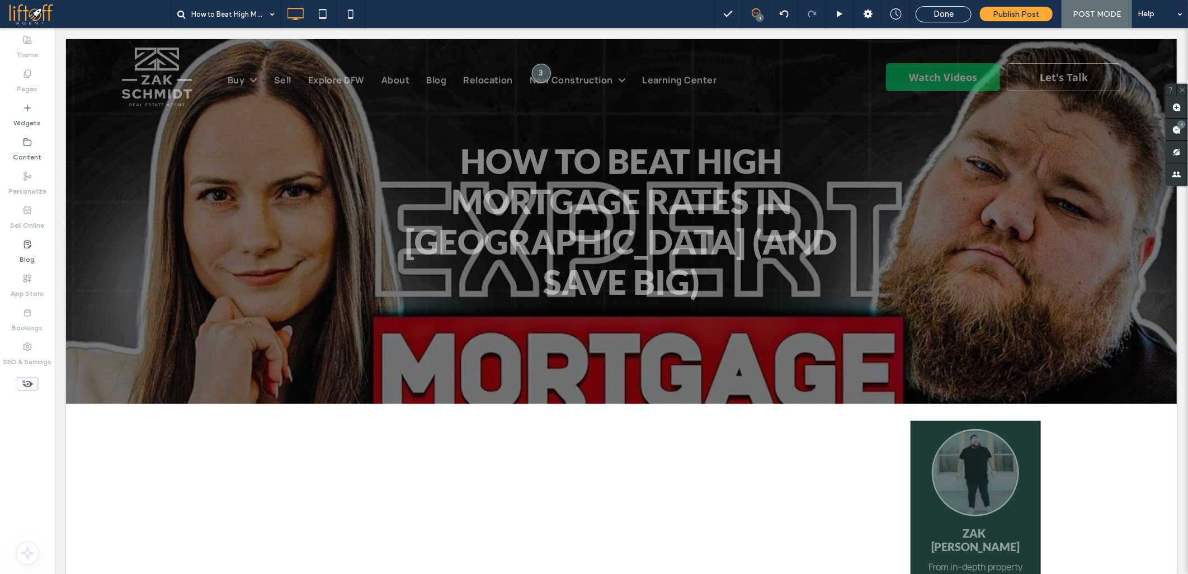
drag, startPoint x: 136, startPoint y: 420, endPoint x: 130, endPoint y: 415, distance: 7.9
drag, startPoint x: 122, startPoint y: 404, endPoint x: 133, endPoint y: 434, distance: 31.8
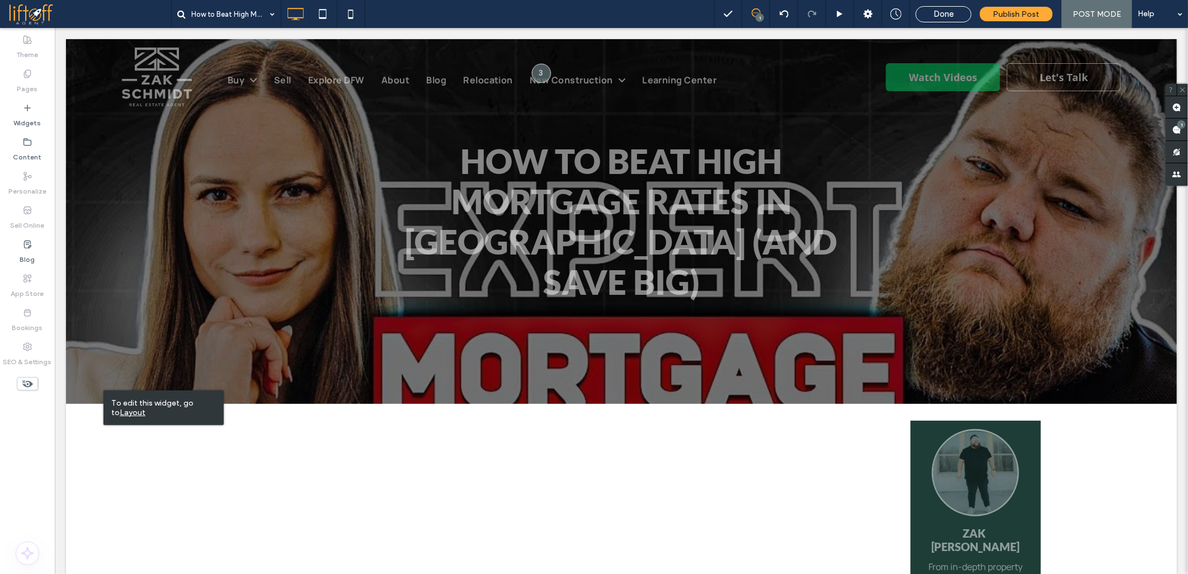
drag, startPoint x: 96, startPoint y: 372, endPoint x: 132, endPoint y: 433, distance: 71.2
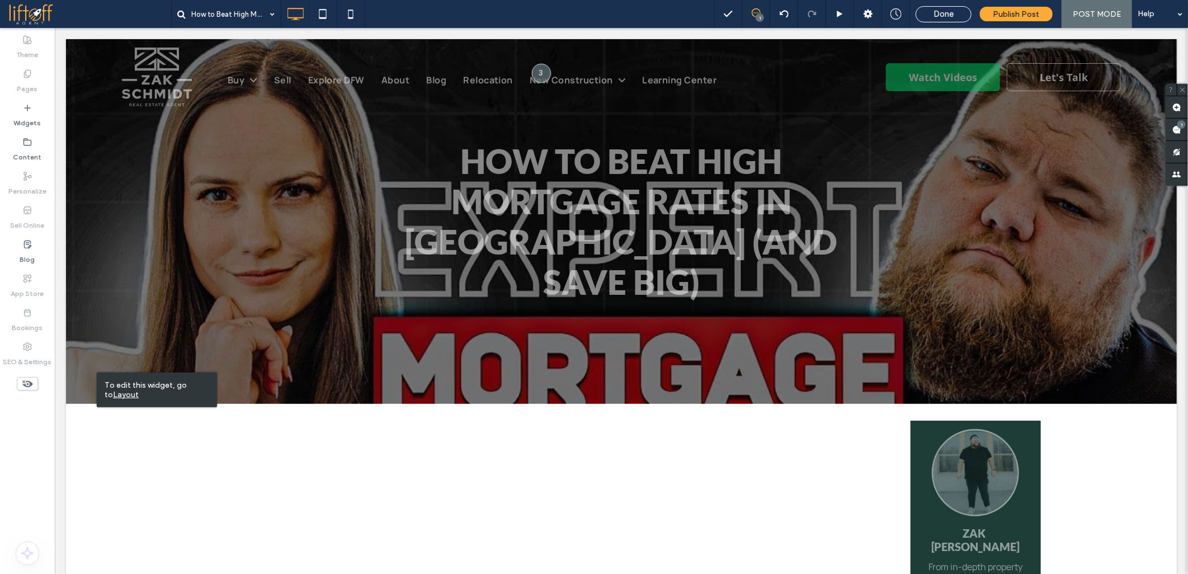
drag, startPoint x: 149, startPoint y: 437, endPoint x: 135, endPoint y: 461, distance: 27.3
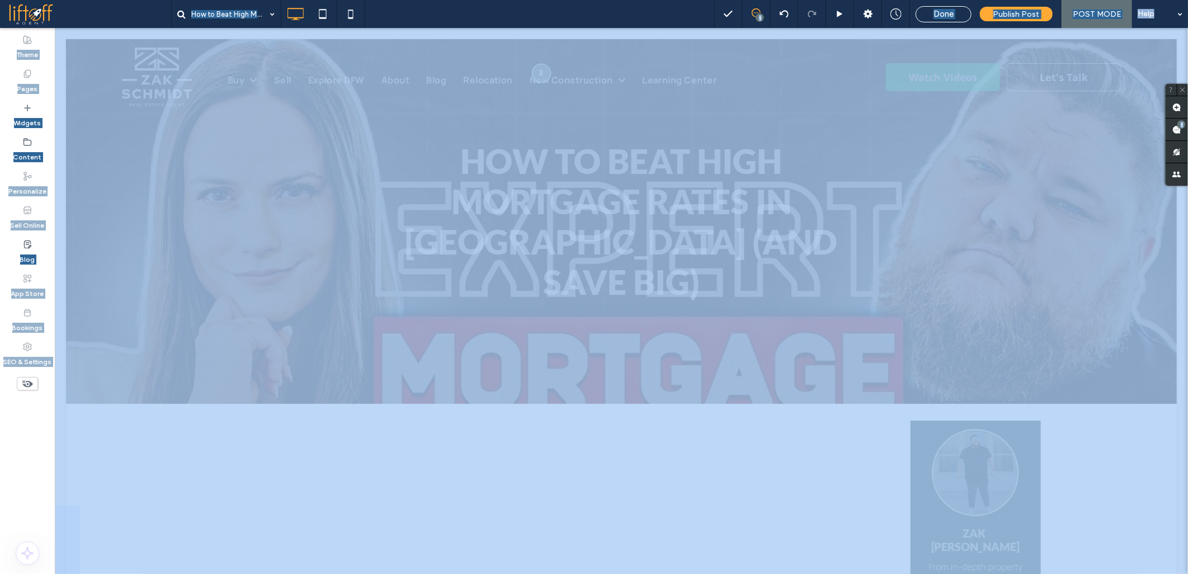
drag, startPoint x: 129, startPoint y: 419, endPoint x: 123, endPoint y: 434, distance: 16.1
